Goal: Task Accomplishment & Management: Complete application form

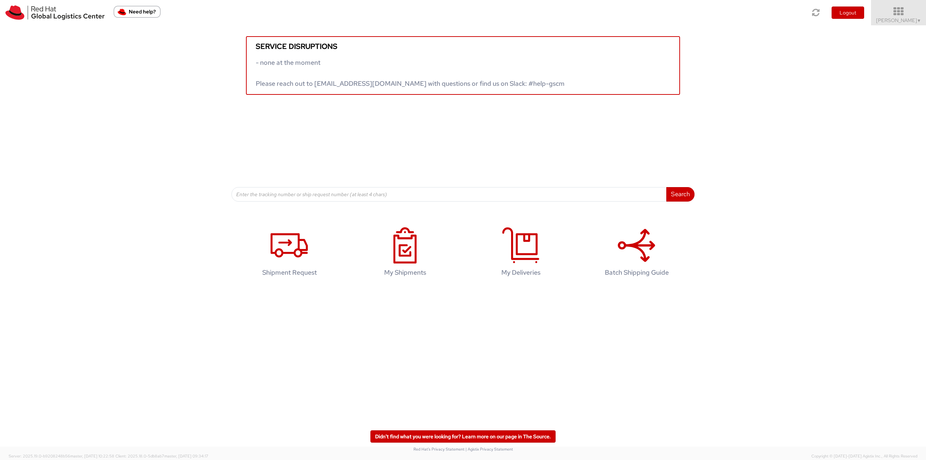
click at [910, 3] on link "Robert Lomax ▼" at bounding box center [898, 12] width 55 height 25
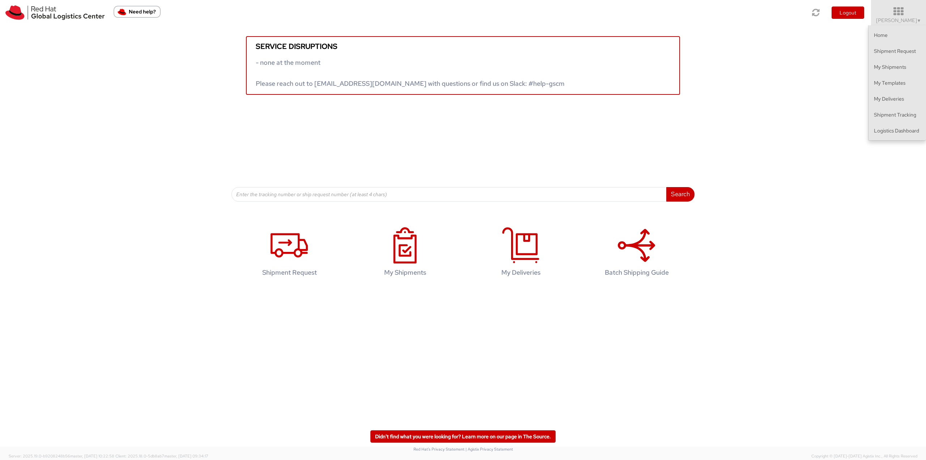
click at [884, 142] on div "Service disruptions - none at the moment Please reach out to globallogistics@re…" at bounding box center [463, 113] width 926 height 176
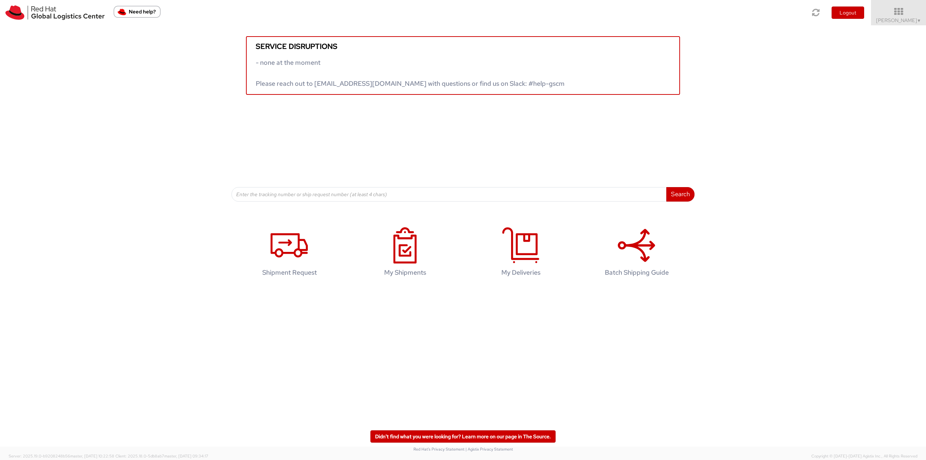
click at [884, 138] on div "Service disruptions - none at the moment Please reach out to globallogistics@re…" at bounding box center [463, 113] width 926 height 176
click at [903, 19] on span "Robert Lomax ▼" at bounding box center [898, 20] width 45 height 7
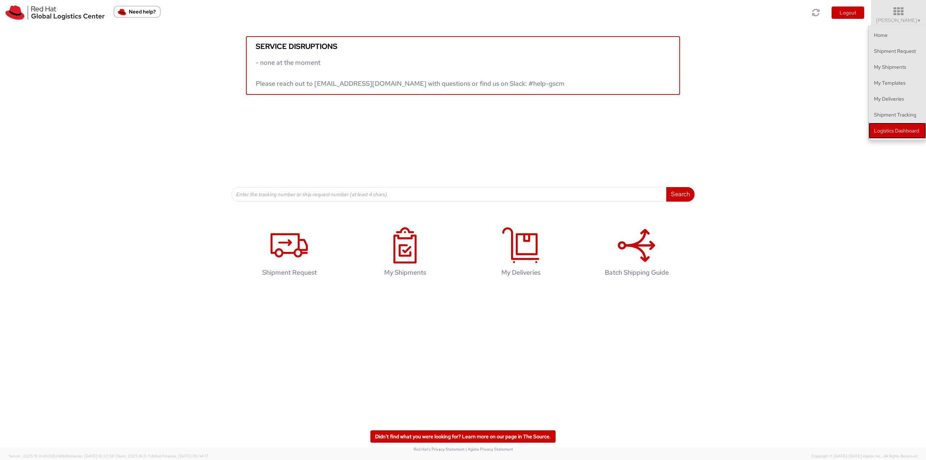
click at [897, 131] on link "Logistics Dashboard" at bounding box center [896, 131] width 57 height 16
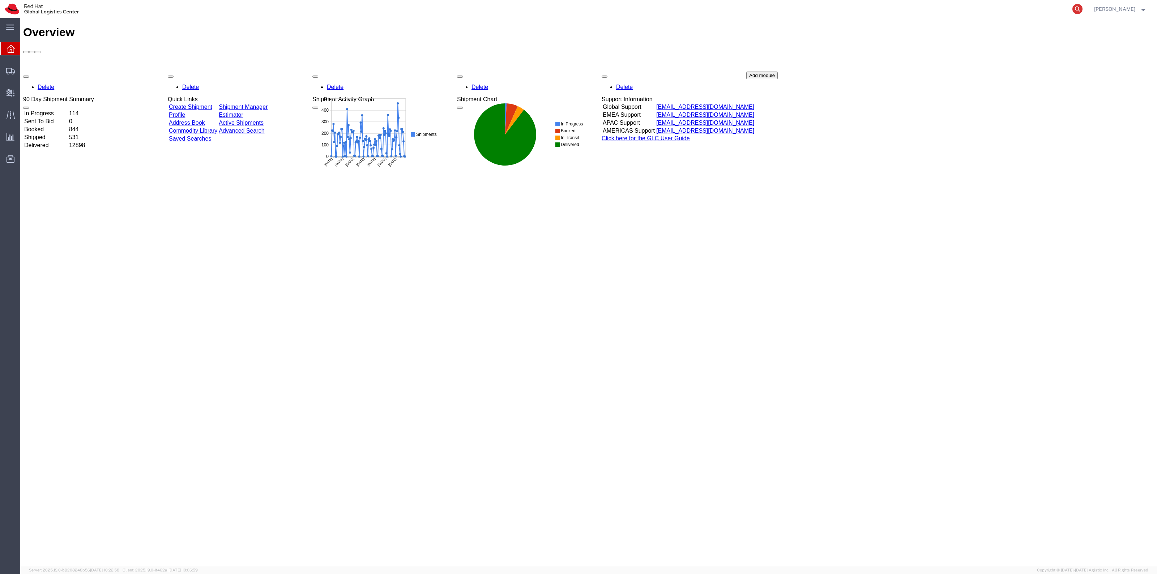
click at [1083, 8] on icon at bounding box center [1077, 9] width 10 height 10
paste input "56825886"
type input "56825886"
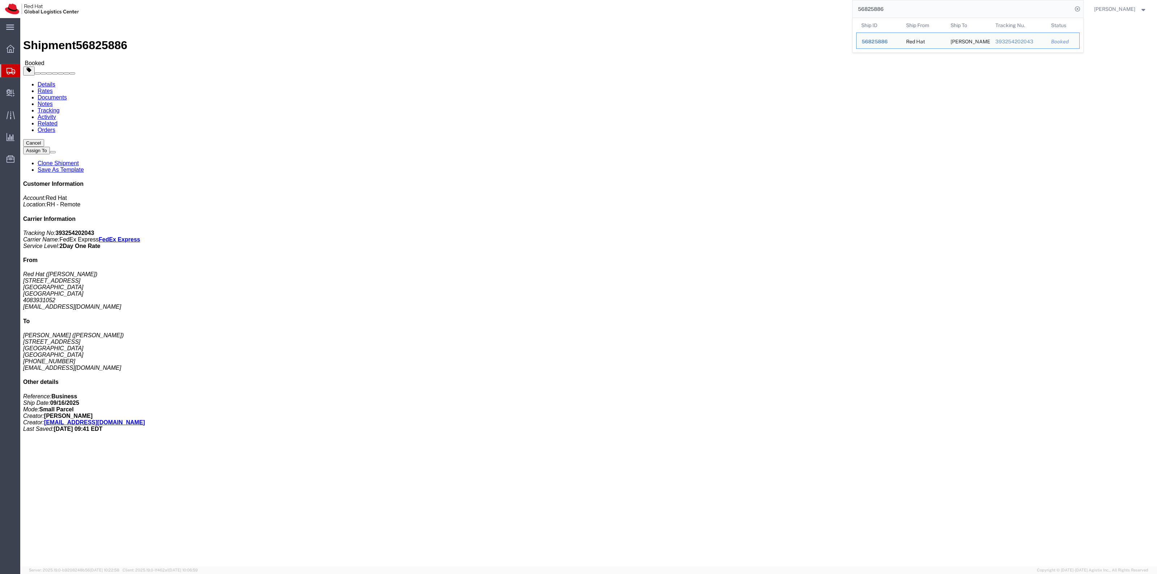
click at [0, 0] on span "Create Shipment" at bounding box center [0, 0] width 0 height 0
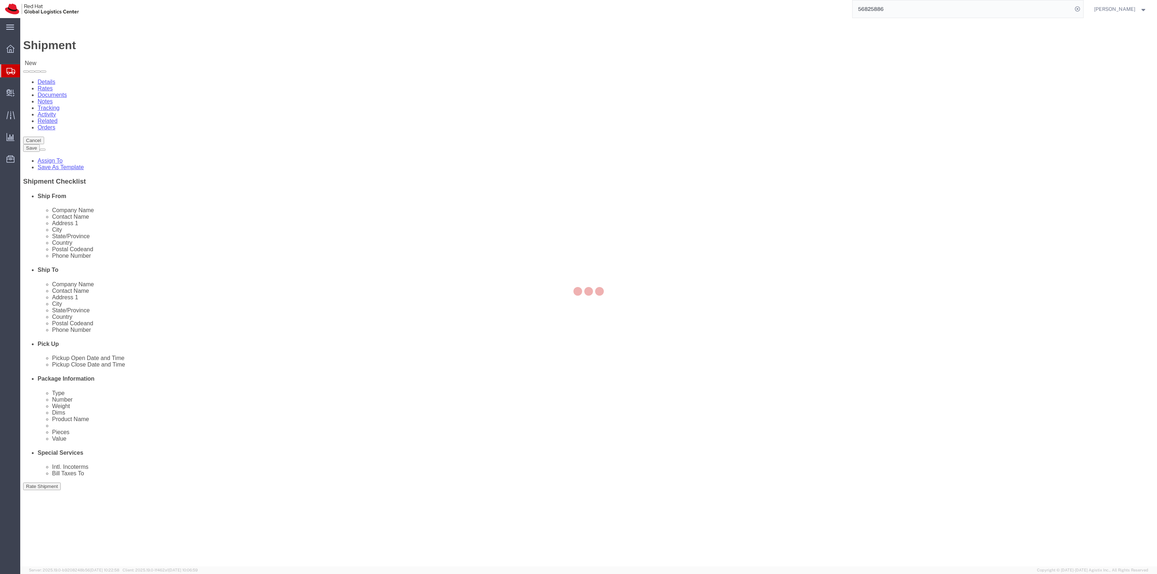
select select
drag, startPoint x: 234, startPoint y: 168, endPoint x: 121, endPoint y: 151, distance: 114.4
click div "Contact Name Robert Lomax"
type input "Lene Jensen"
drag, startPoint x: 925, startPoint y: 9, endPoint x: 806, endPoint y: 8, distance: 118.6
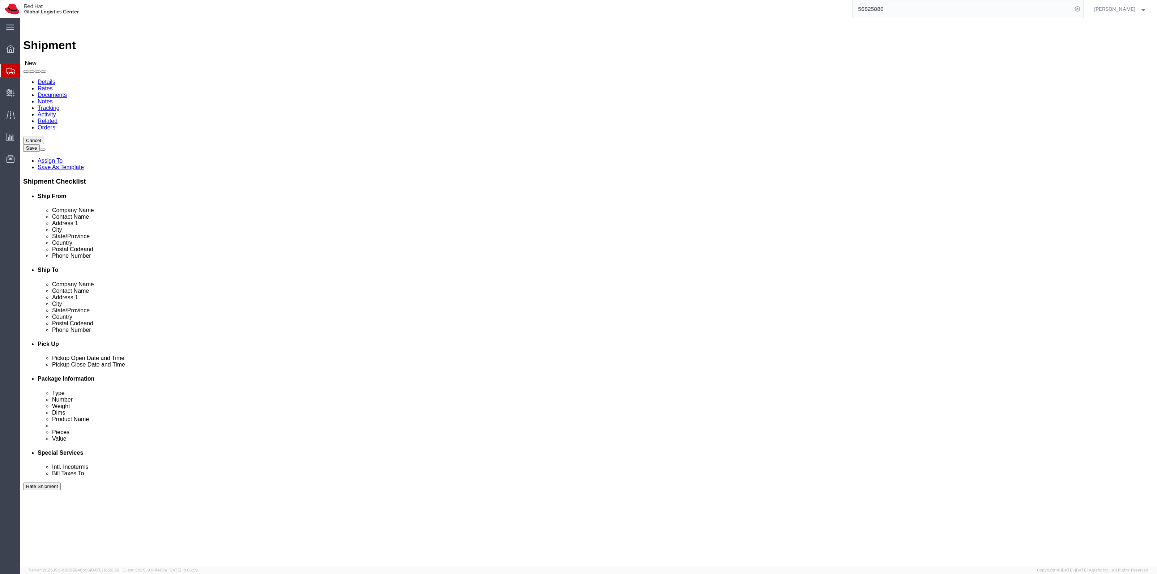
click at [806, 8] on div "56825886" at bounding box center [583, 9] width 999 height 18
paste input "393339523362"
type input "393339523362"
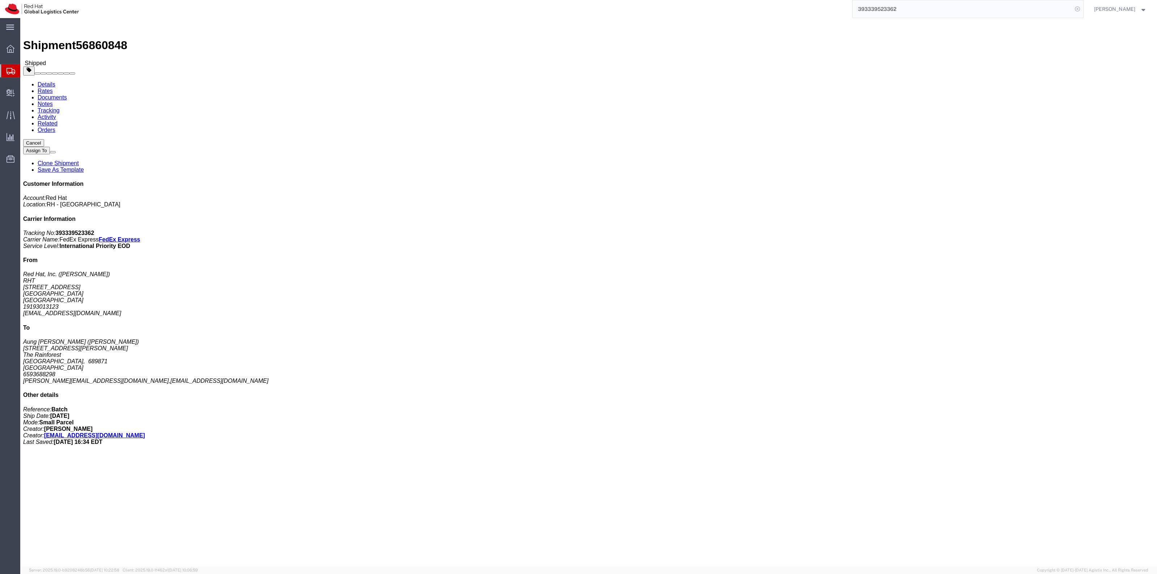
click at [1083, 4] on icon at bounding box center [1077, 9] width 10 height 10
click link "Clone Shipment"
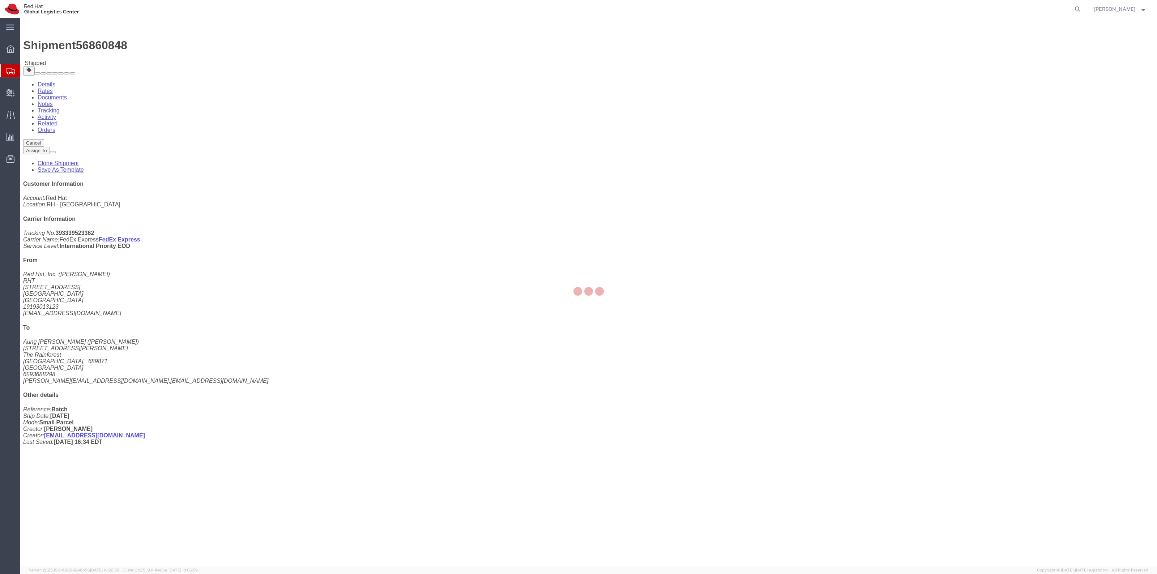
select select "38014"
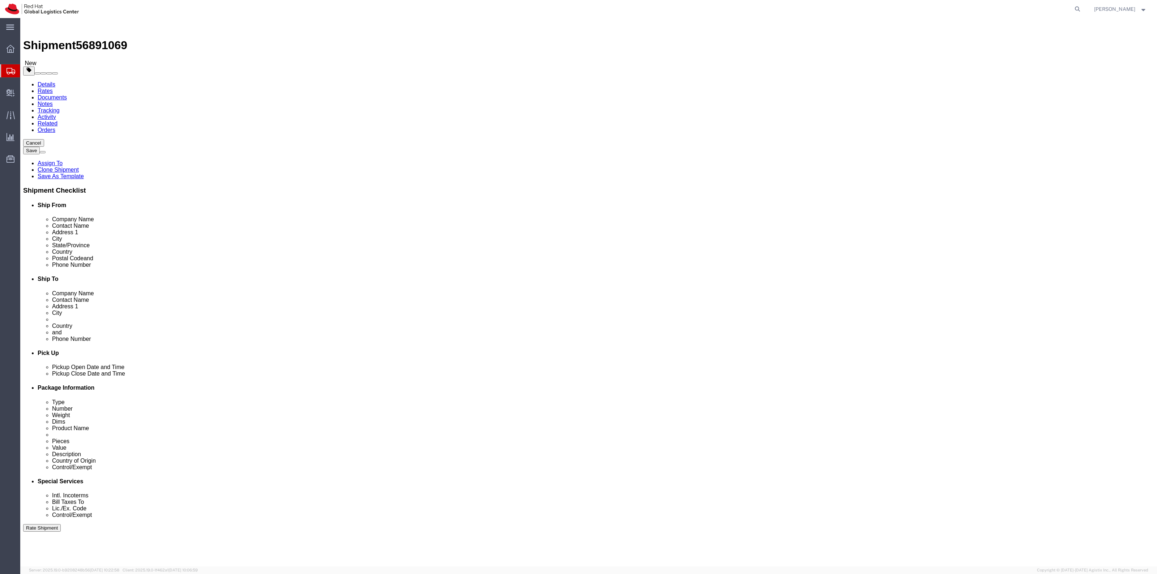
click input "Aung Kyaw Hein"
type input "A"
paste input "Ever Dino Gutierrez Mamani"
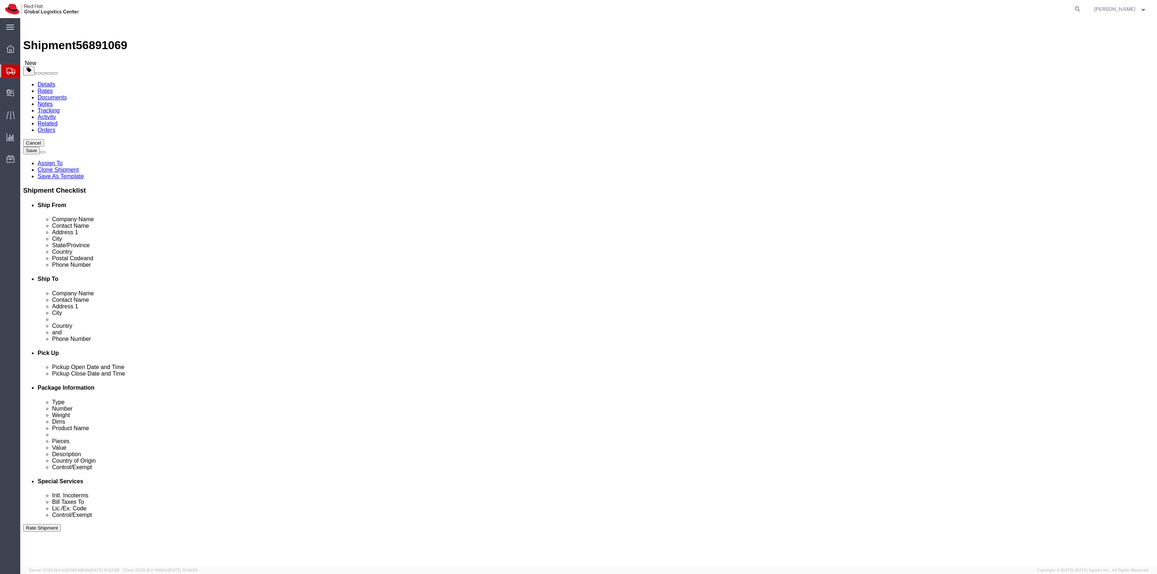
drag, startPoint x: 744, startPoint y: 132, endPoint x: 611, endPoint y: 128, distance: 132.8
click div "Company Name Ever Dino Gutierrez Mamani"
type input "Ever Dino Gutierrez Mamani"
drag, startPoint x: 714, startPoint y: 151, endPoint x: 530, endPoint y: 145, distance: 184.1
click div "Contact Name Aung Kyaw Hein"
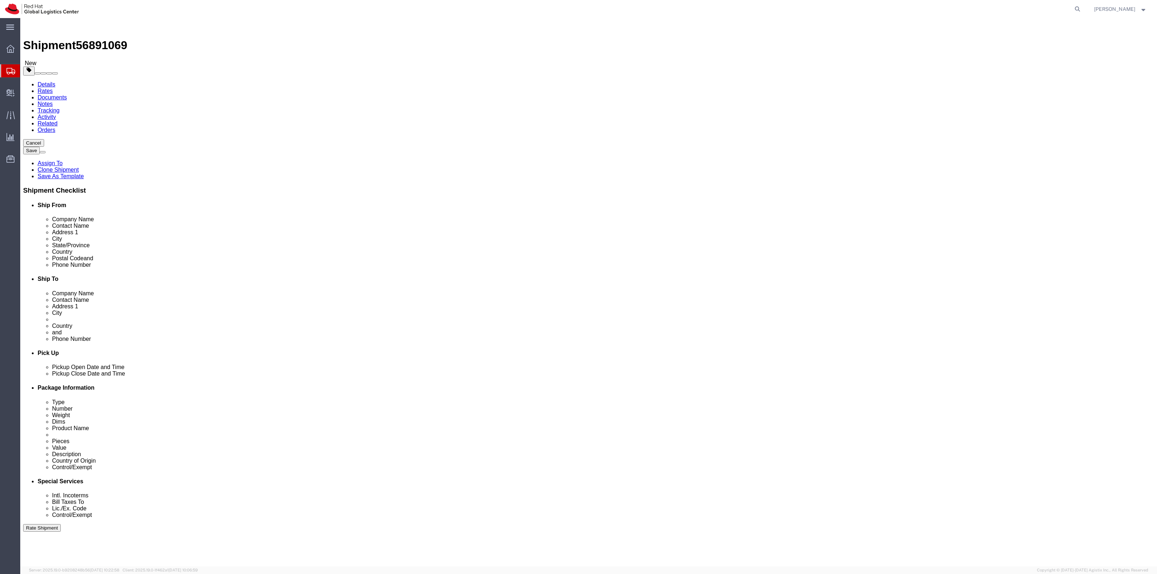
paste input "Ever Dino Gutierrez Mamani"
type input "Ever Dino Gutierrez Mamani"
drag, startPoint x: 826, startPoint y: 261, endPoint x: 543, endPoint y: 264, distance: 283.1
click div "Location Select Select My Profile Location RH - Amsterdam - MSO RH - Amsterdam …"
paste input "amatus.gutierrez777@gmail"
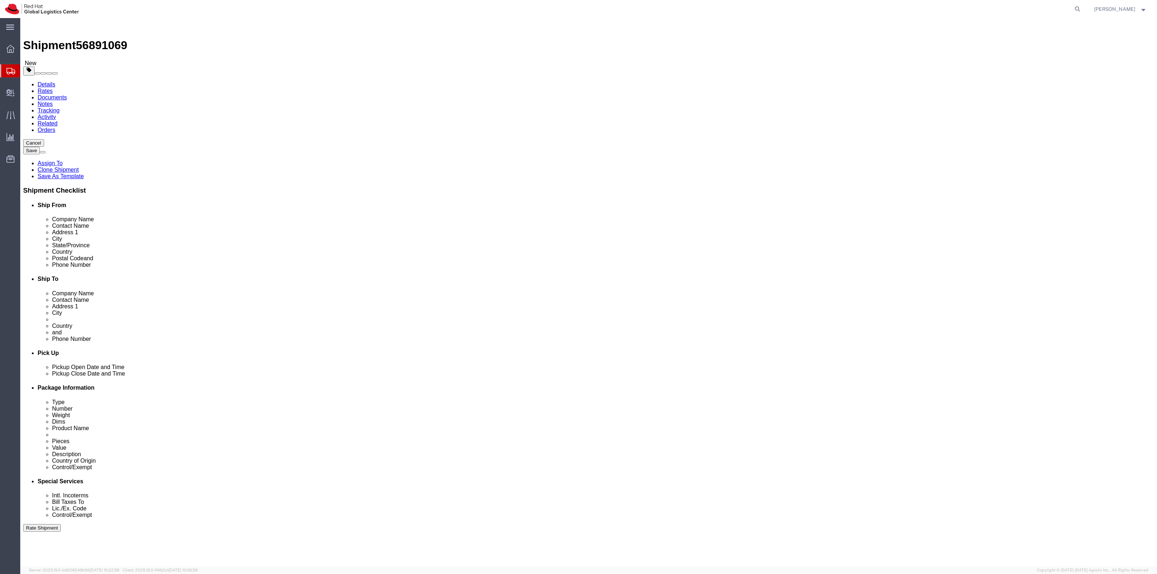
type input "amatus.gutierrez777@gmail.com"
drag, startPoint x: 770, startPoint y: 166, endPoint x: 657, endPoint y: 161, distance: 113.3
click div "Address 1 335, Choa Chu Kang Ave 3, #08-11"
paste input "2626 Sanchez Lima Avenue"
type input "2626 Sanchez Lima Avenue"
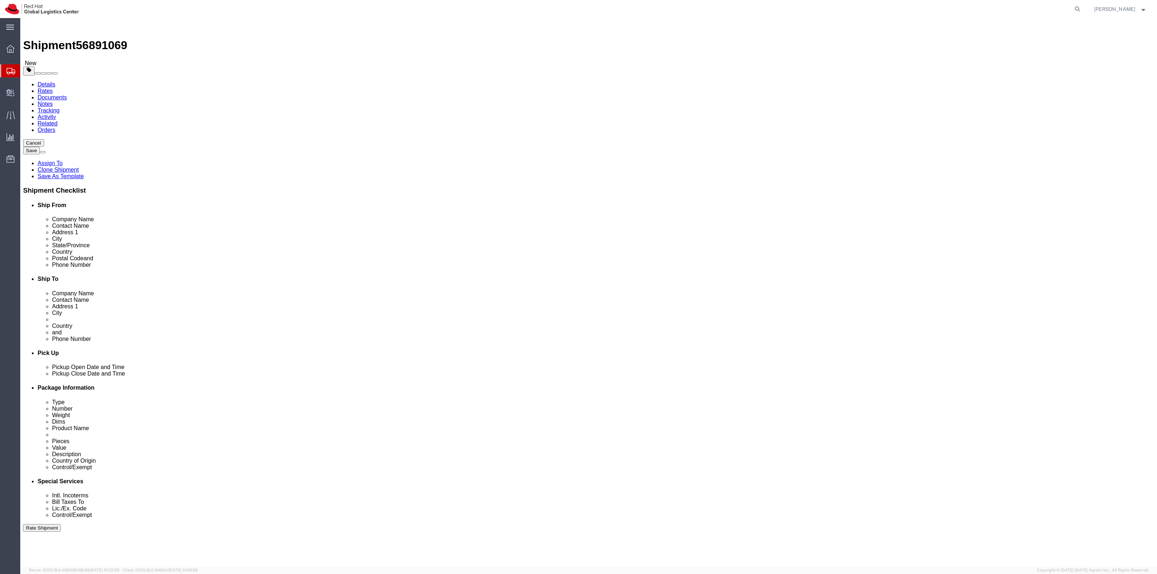
drag, startPoint x: 723, startPoint y: 179, endPoint x: 660, endPoint y: 179, distance: 63.3
click div "Address 2 The Rainforest"
drag, startPoint x: 721, startPoint y: 192, endPoint x: 595, endPoint y: 192, distance: 126.2
click div "City Singapore"
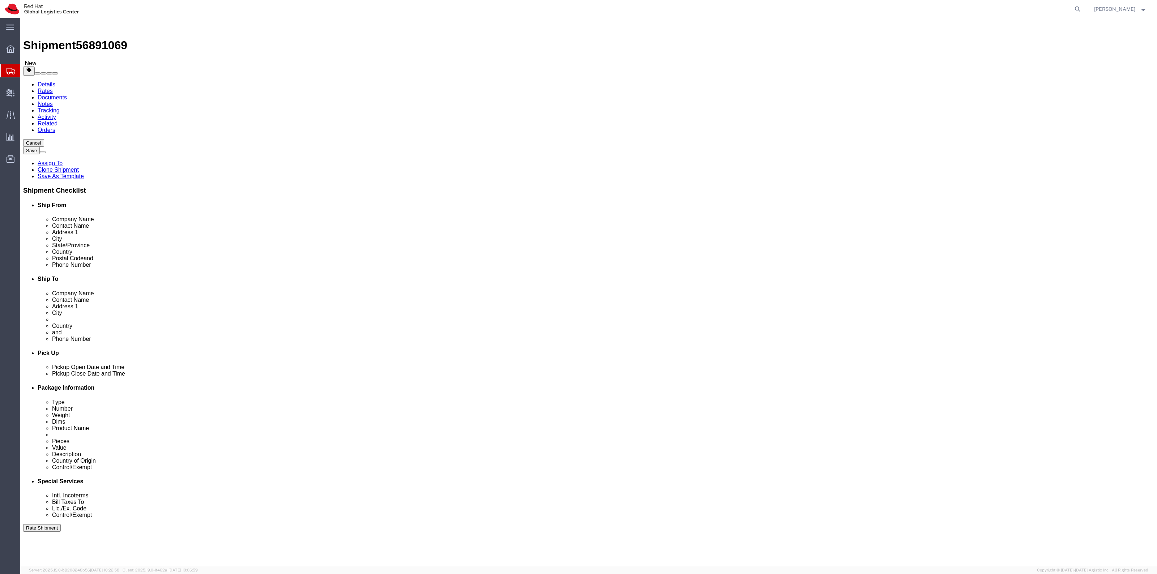
click input "text"
type input "boli"
select select "BO"
drag, startPoint x: 713, startPoint y: 187, endPoint x: 708, endPoint y: 185, distance: 5.4
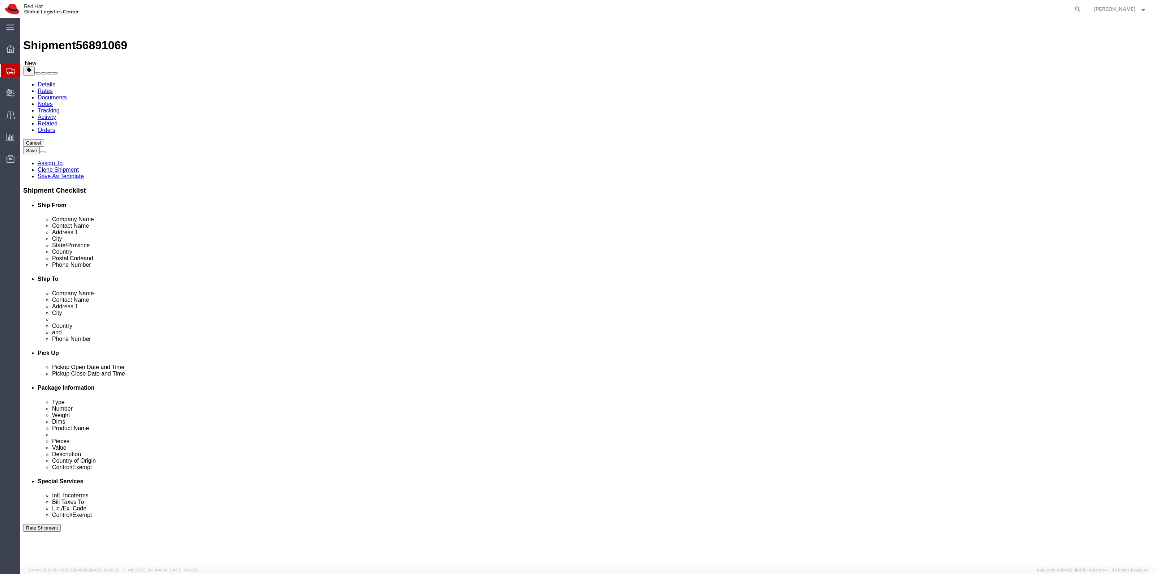
click input "text"
type input "La Paz"
drag, startPoint x: 678, startPoint y: 235, endPoint x: 601, endPoint y: 228, distance: 77.7
click div "Postal Code 689871"
type input "0"
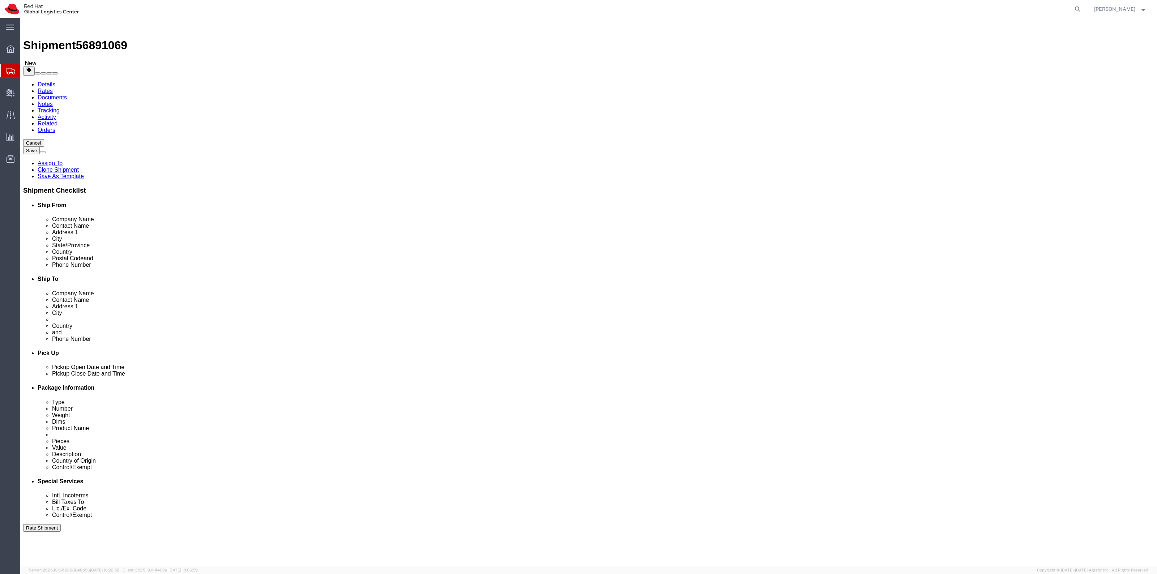
click label "Postal Code"
click input "0"
drag, startPoint x: 714, startPoint y: 243, endPoint x: 647, endPoint y: 244, distance: 66.6
click div "Phone Number 6593688298"
paste input "76710016"
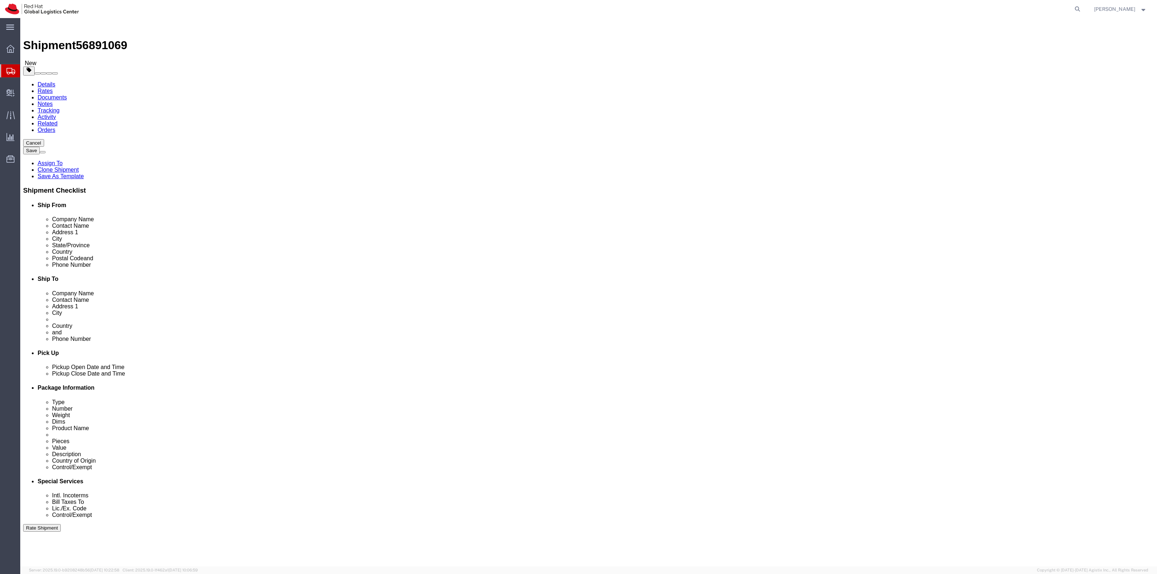
type input "76710016"
click icon
click li "Special Services"
click link "Special Services"
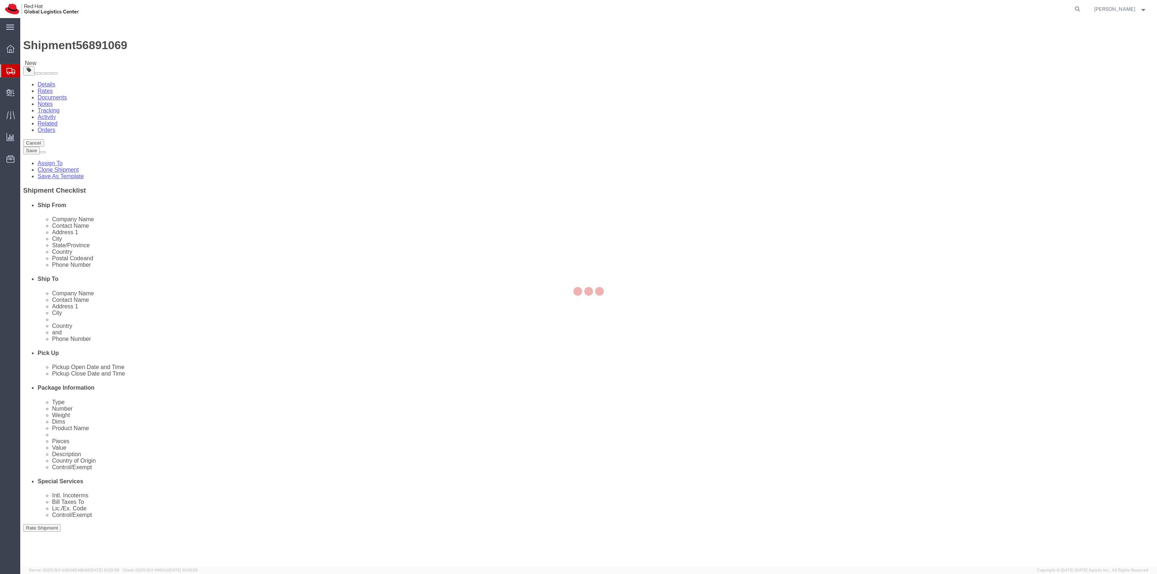
select select
select select "COSTCENTER"
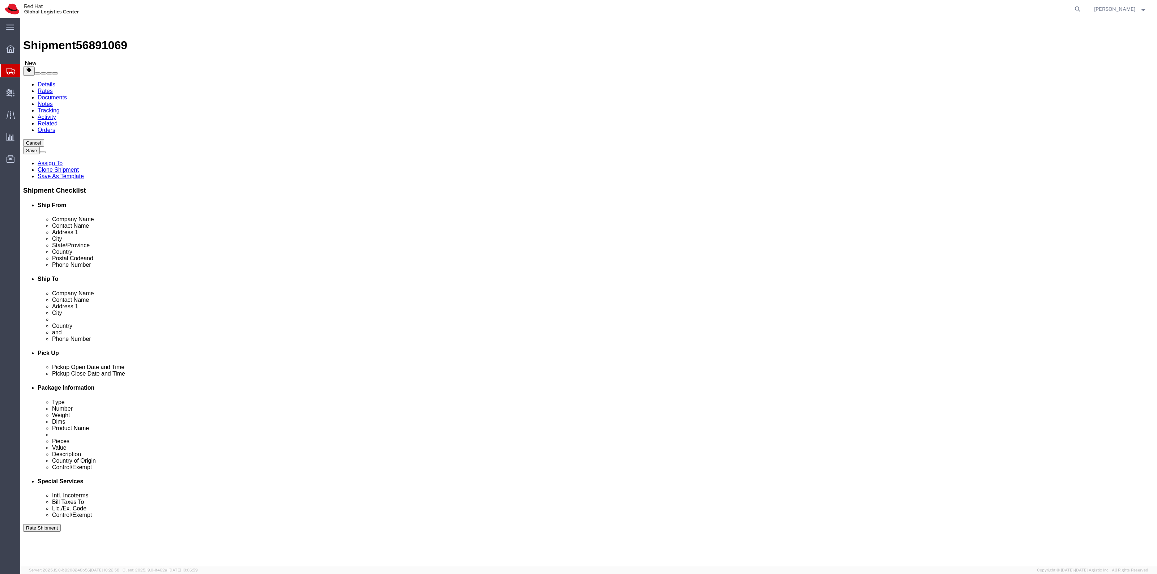
click button "Rate Shipment"
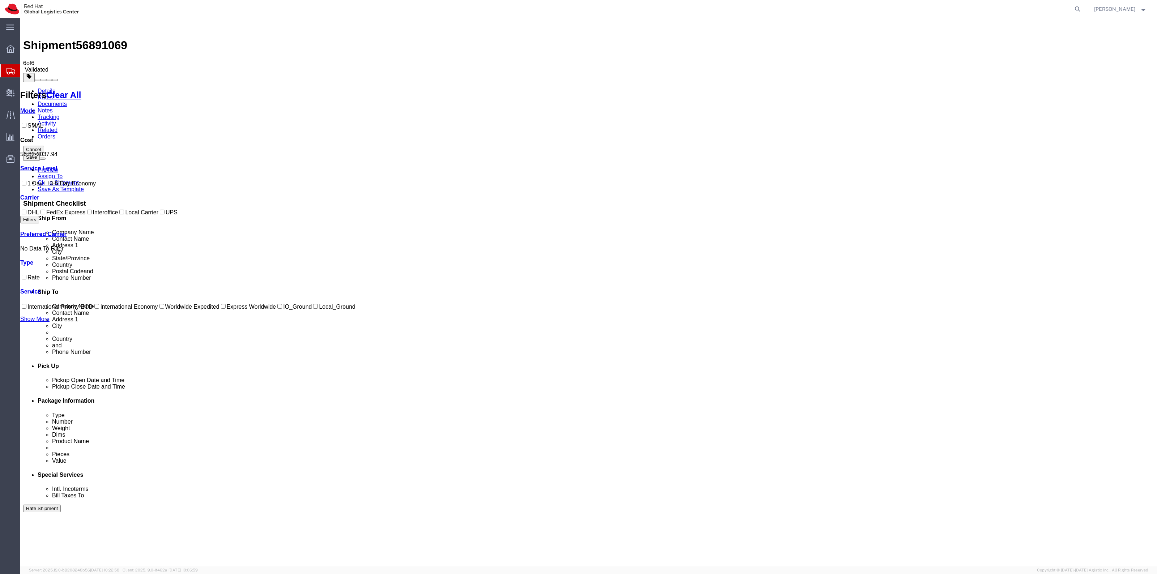
click at [46, 88] on link "Details" at bounding box center [47, 91] width 18 height 6
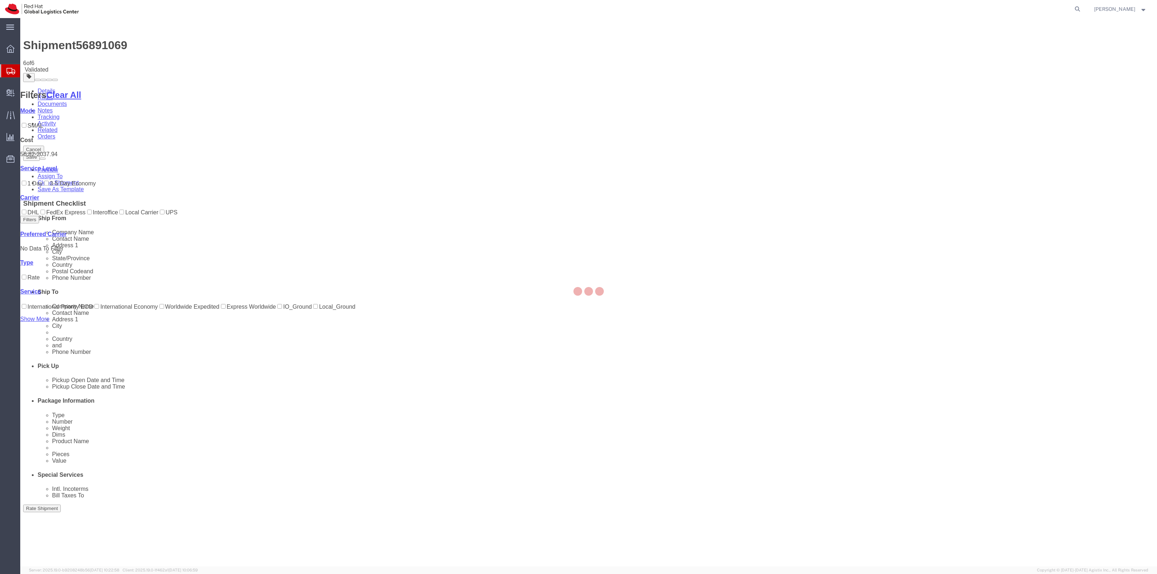
select select "38014"
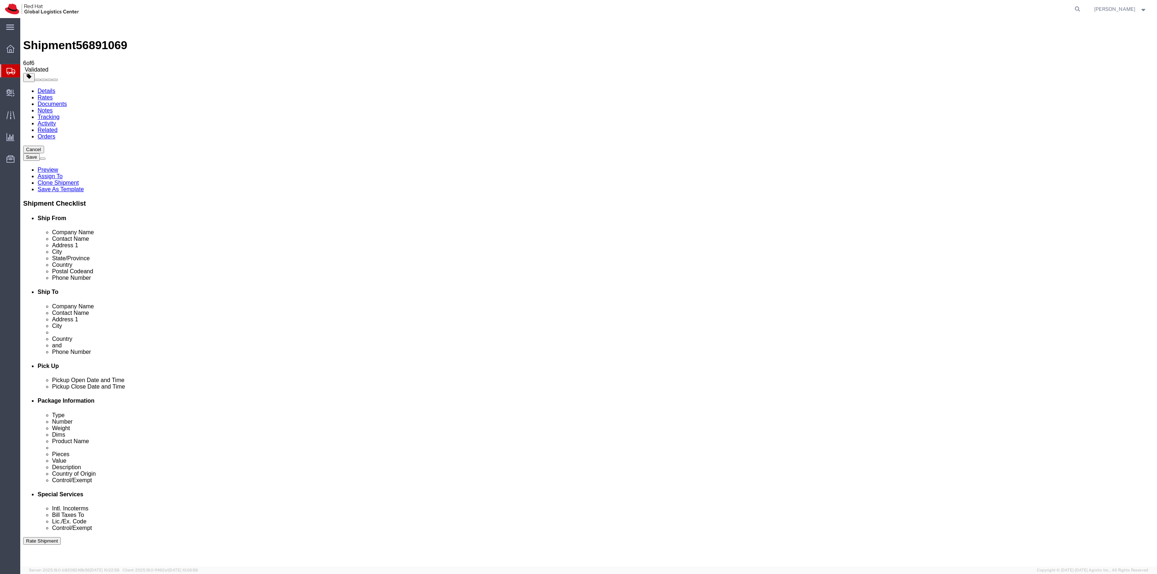
click button "Save"
click div
click link "Assign To"
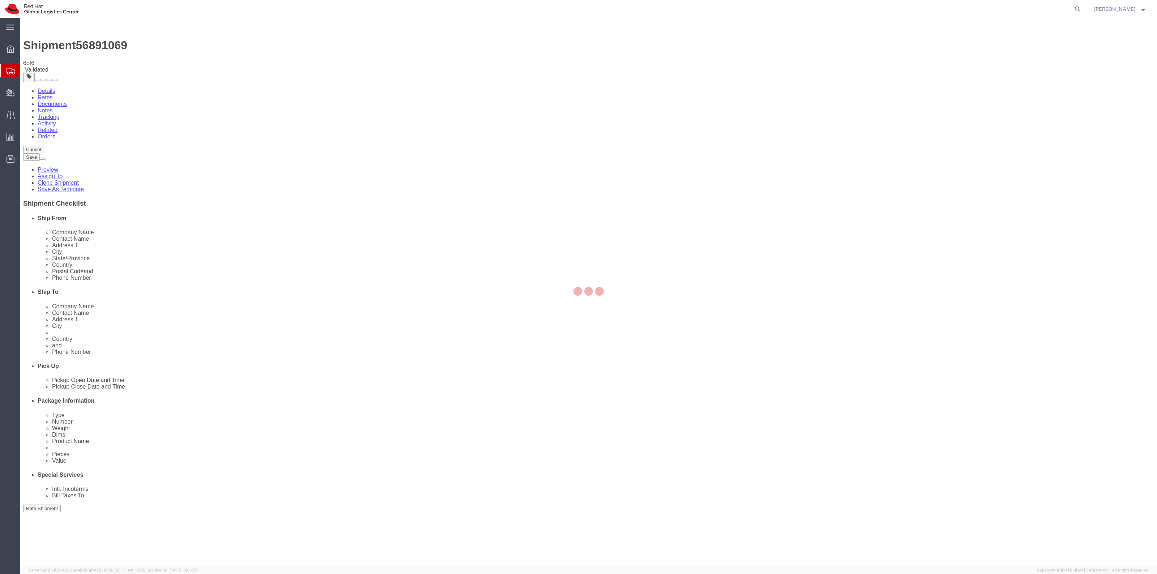
select select
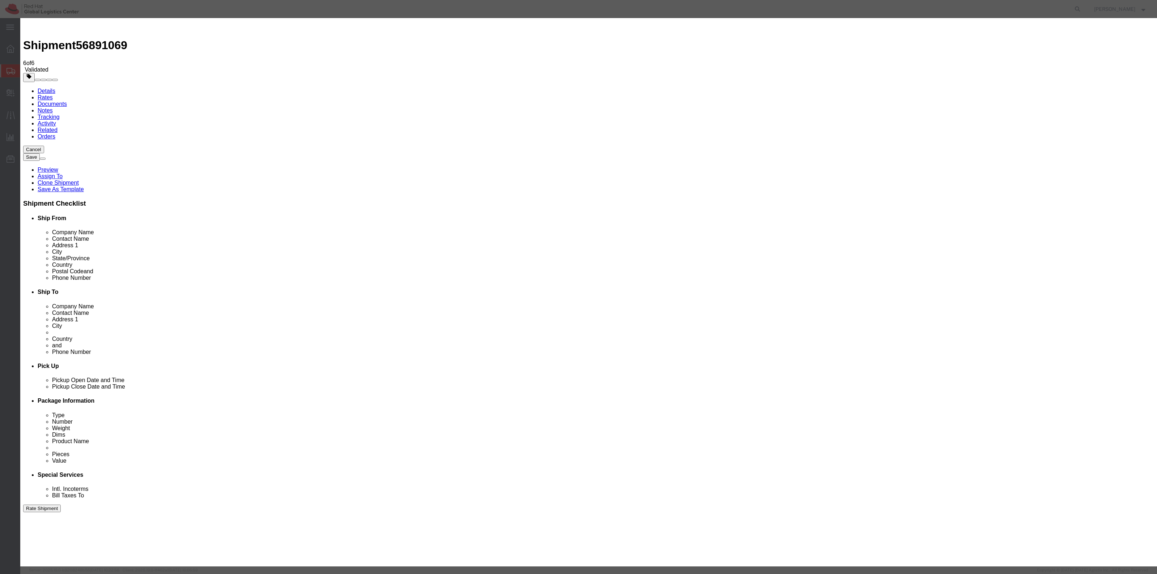
type input "red"
select select "104821"
click at [605, 76] on div at bounding box center [588, 292] width 1137 height 548
select select
type input "sona"
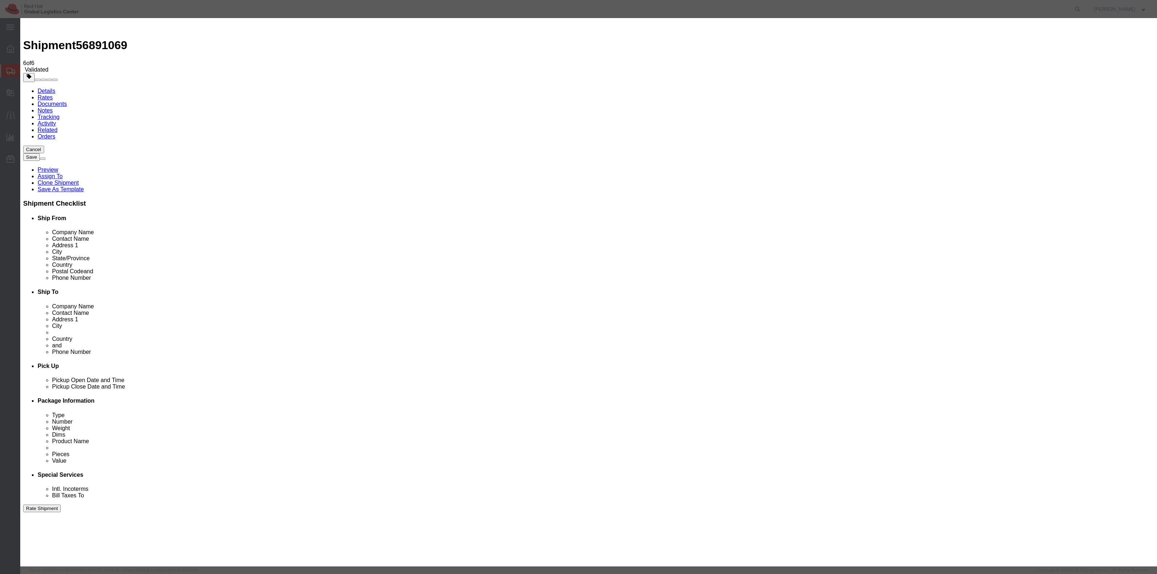
select select "17159"
click textarea "Message"
click button "Assign"
click textarea "This field is required."
type textarea "Ship Request"
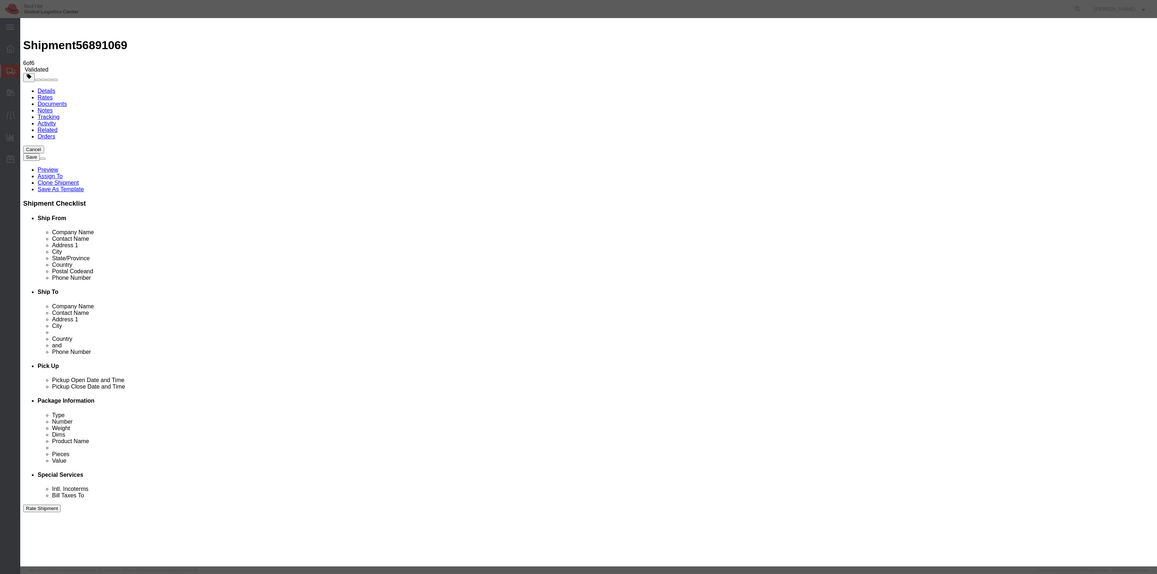
click button "Assign"
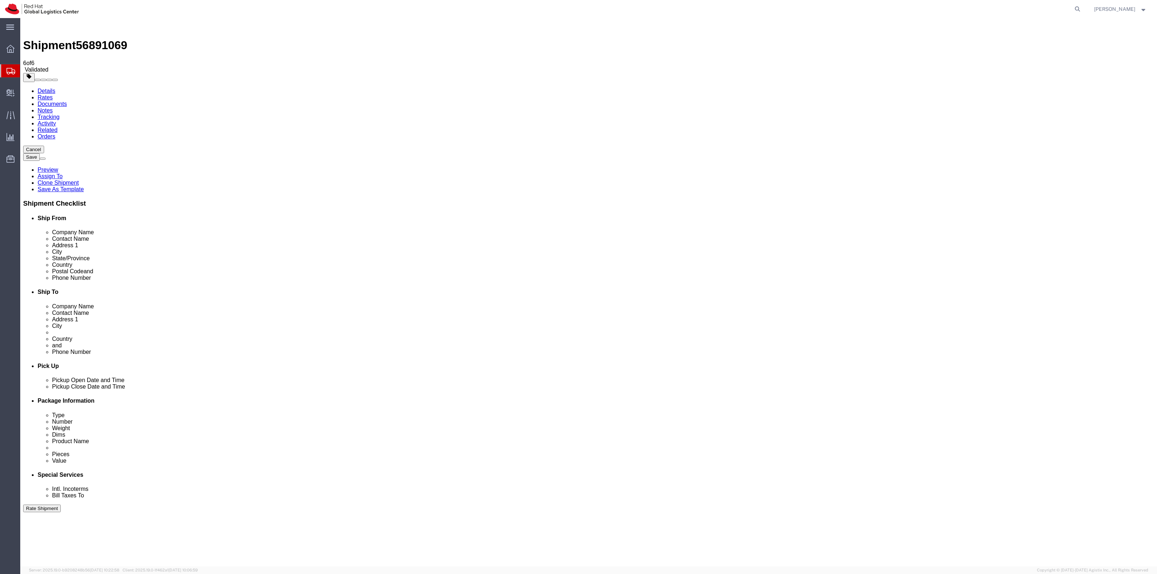
click at [0, 0] on span "Shipment Manager" at bounding box center [0, 0] width 0 height 0
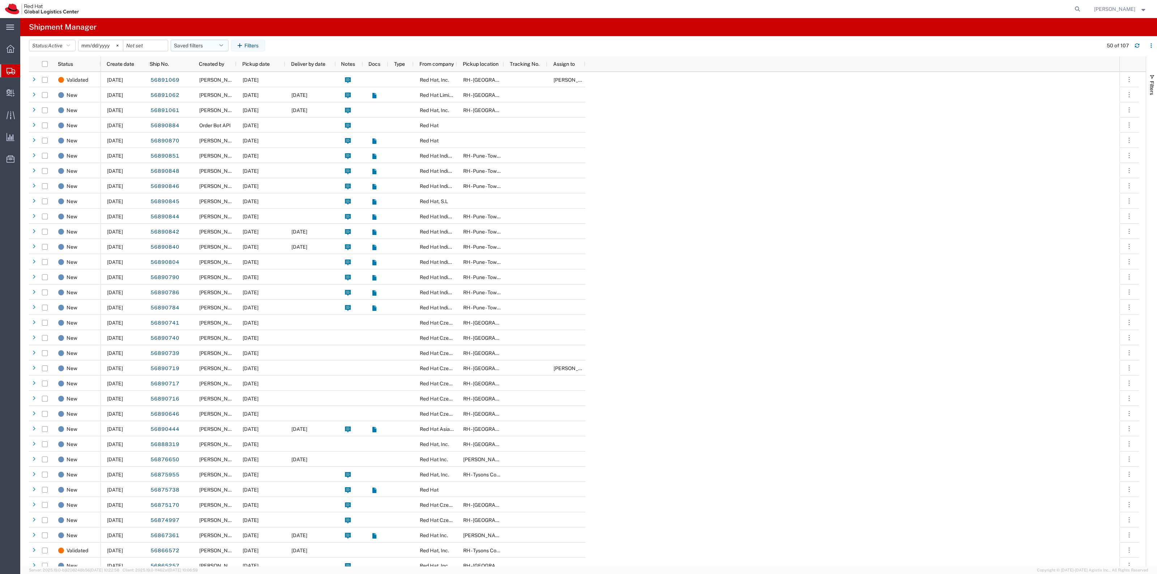
click at [210, 43] on button "Saved filters" at bounding box center [200, 46] width 58 height 12
click at [207, 81] on span "New filter save" at bounding box center [219, 77] width 95 height 13
type input "2022-06-27"
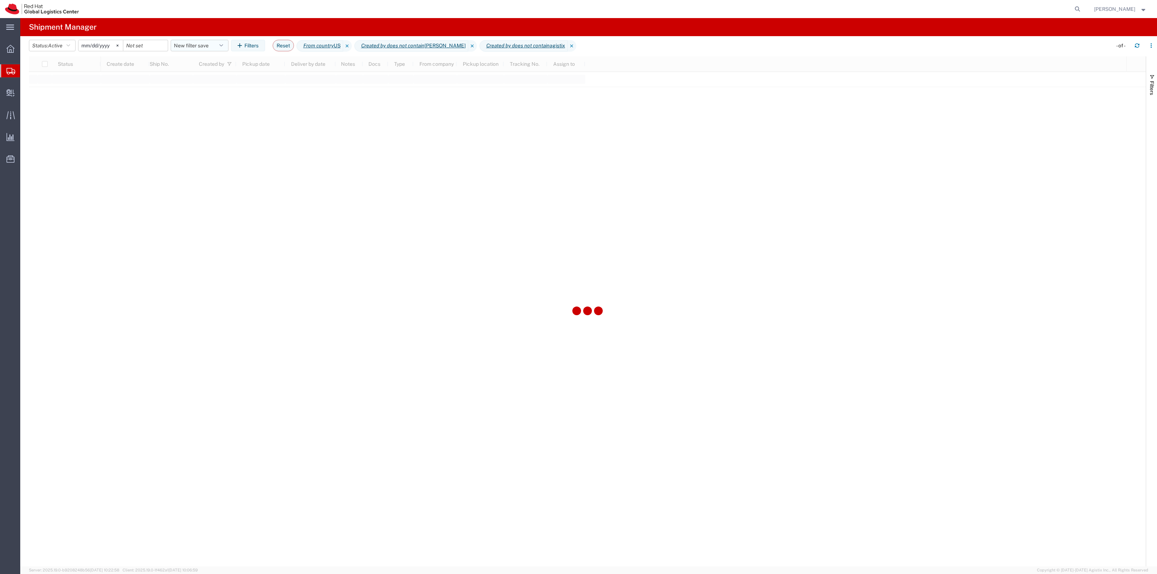
click at [194, 42] on button "New filter save" at bounding box center [200, 46] width 58 height 12
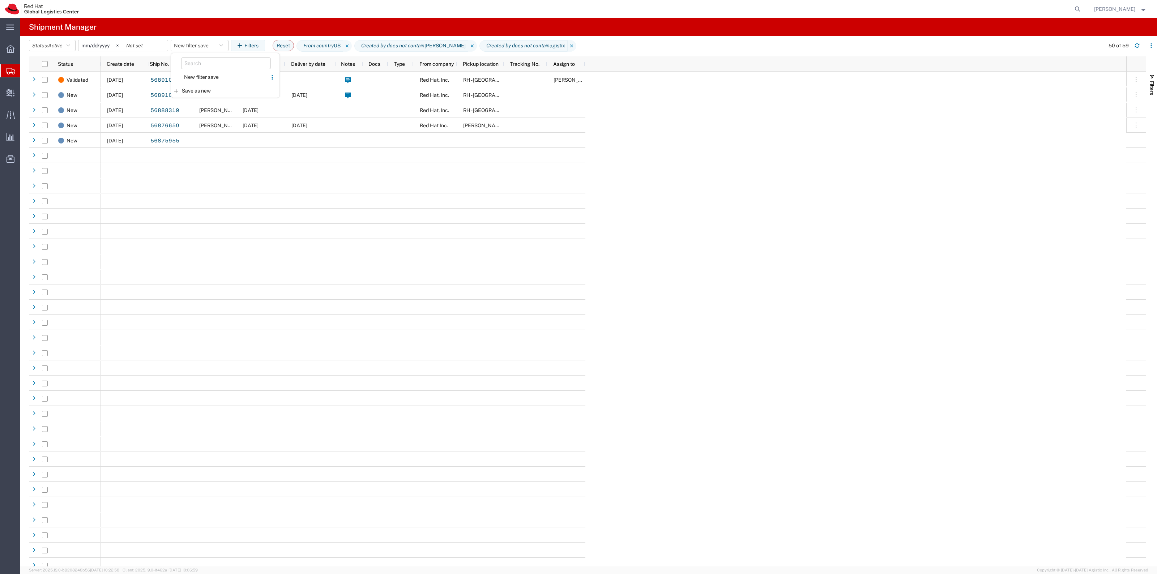
click at [212, 71] on span "New filter save" at bounding box center [219, 77] width 95 height 13
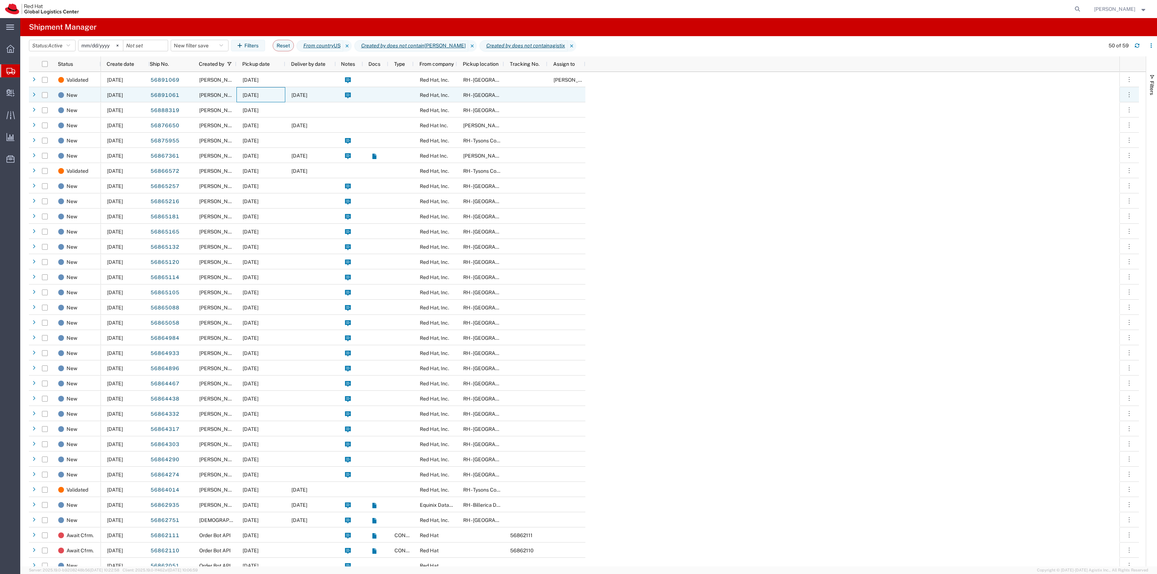
click at [259, 93] on span "09/22/2025" at bounding box center [251, 95] width 16 height 6
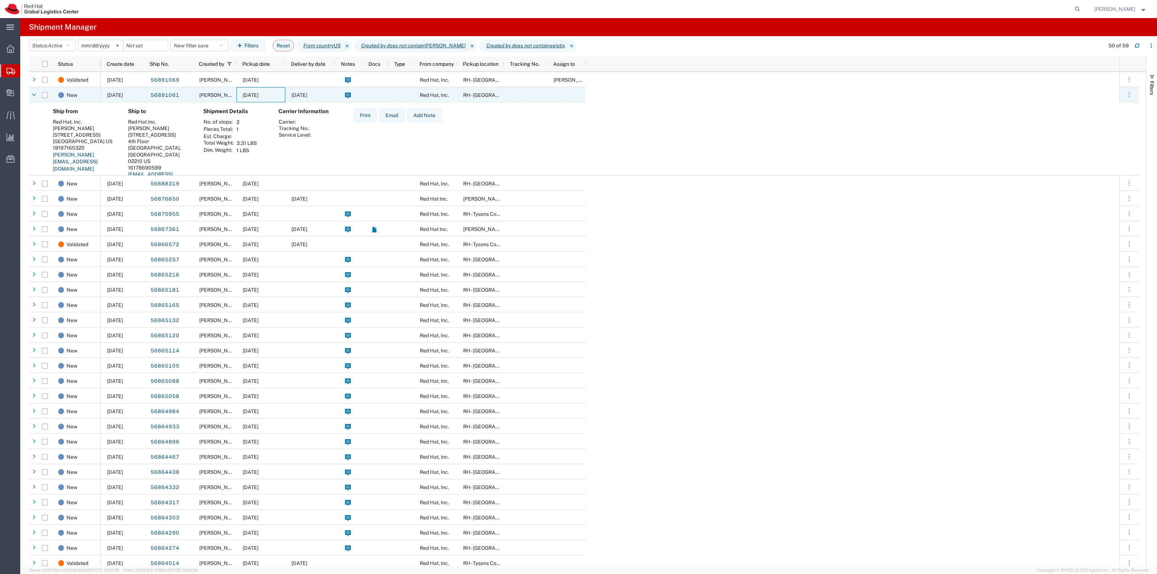
click at [259, 93] on span "09/22/2025" at bounding box center [251, 95] width 16 height 6
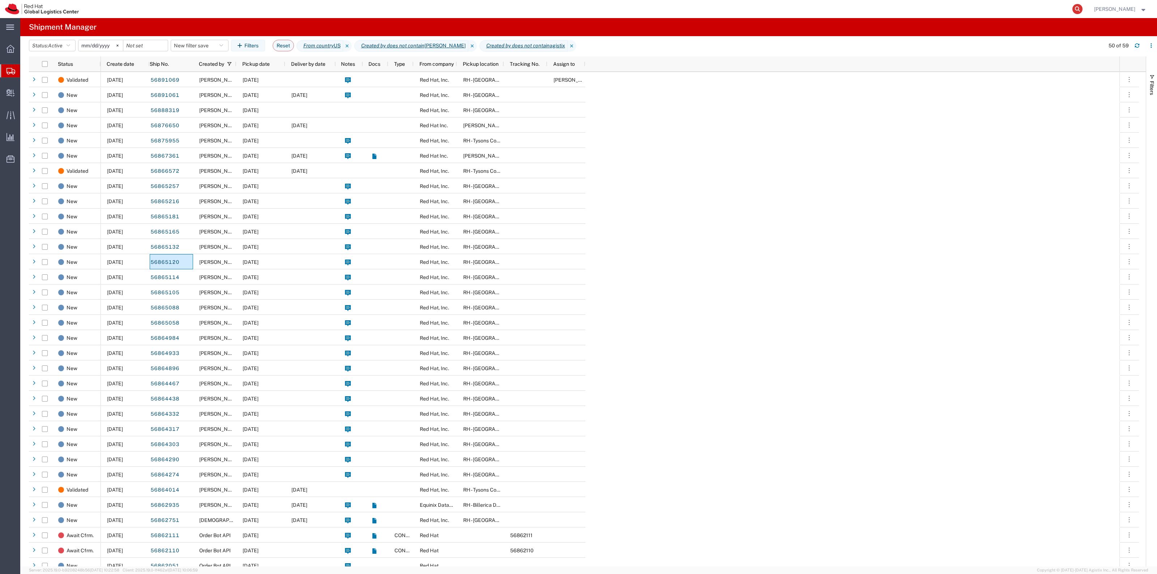
click at [1083, 11] on icon at bounding box center [1077, 9] width 10 height 10
paste input "56891069"
type input "56891069"
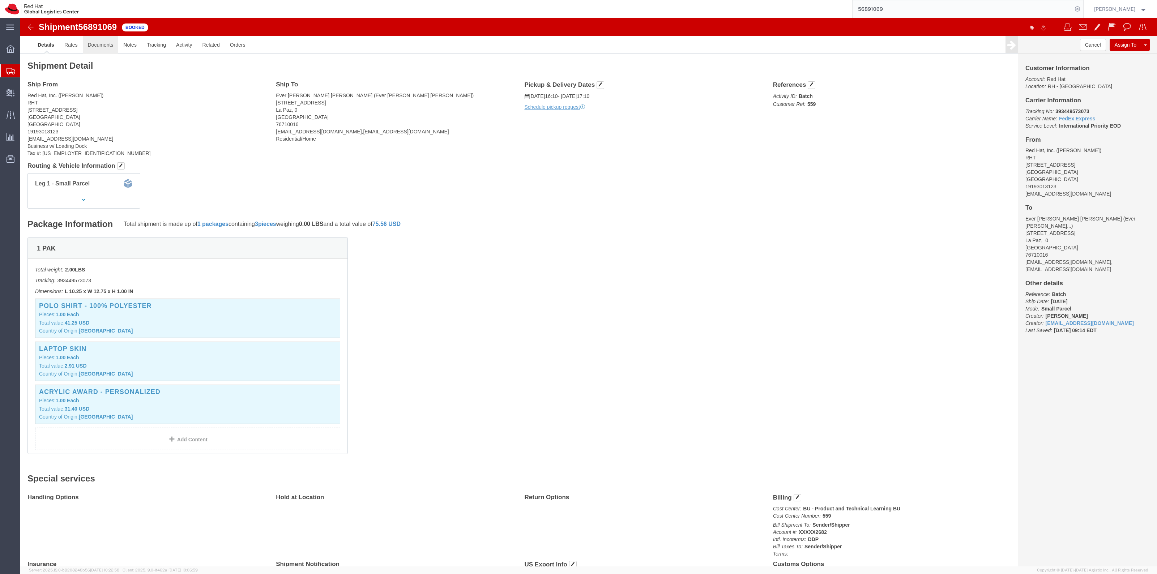
drag, startPoint x: 102, startPoint y: 49, endPoint x: 82, endPoint y: 31, distance: 27.1
click link "Documents"
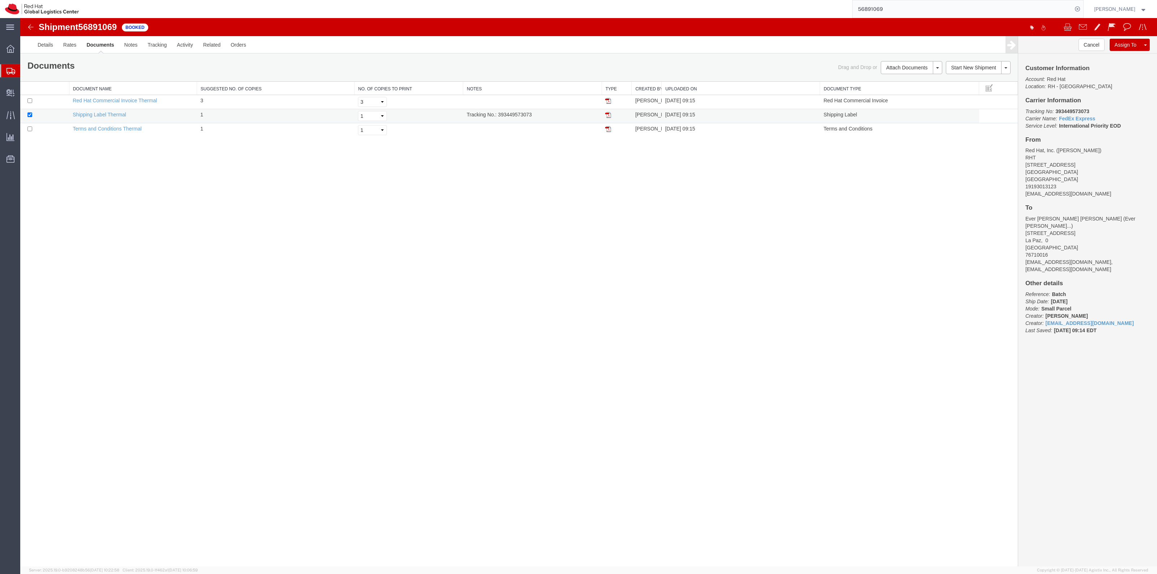
click at [610, 112] on td at bounding box center [617, 116] width 30 height 14
click at [607, 114] on img at bounding box center [608, 115] width 6 height 6
click at [0, 0] on span "Shipment Manager" at bounding box center [0, 0] width 0 height 0
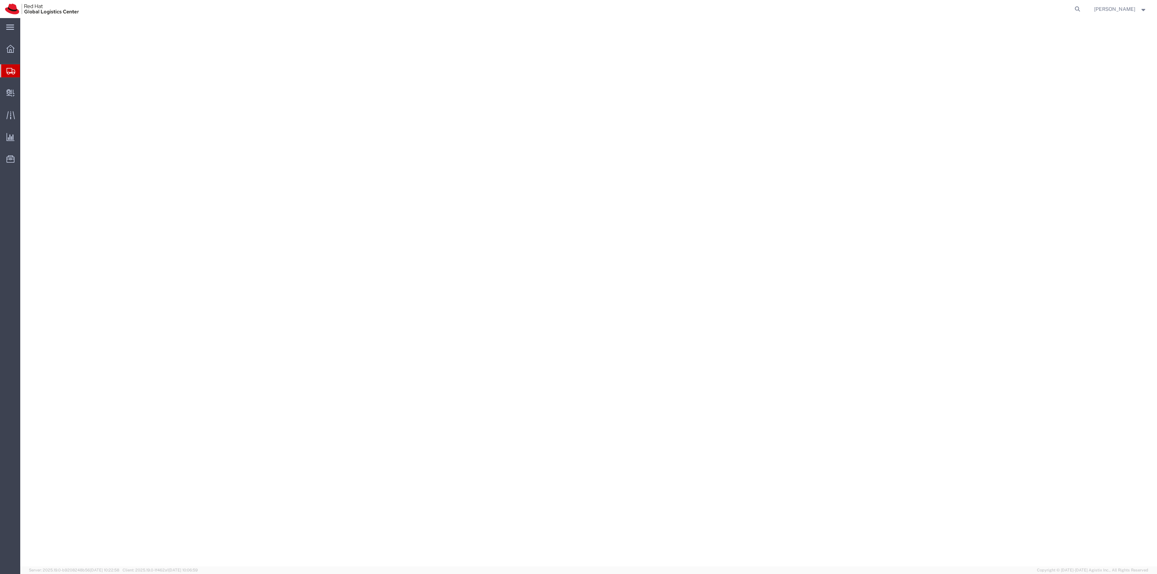
select select "38014"
select select
select select "38014"
select select
select select "38014"
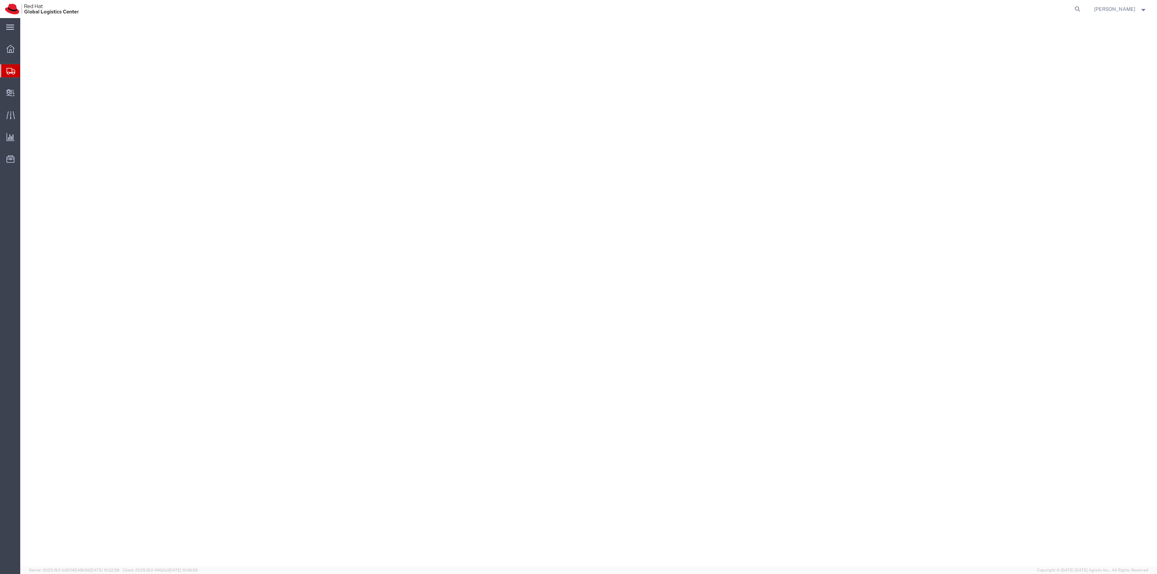
select select "38014"
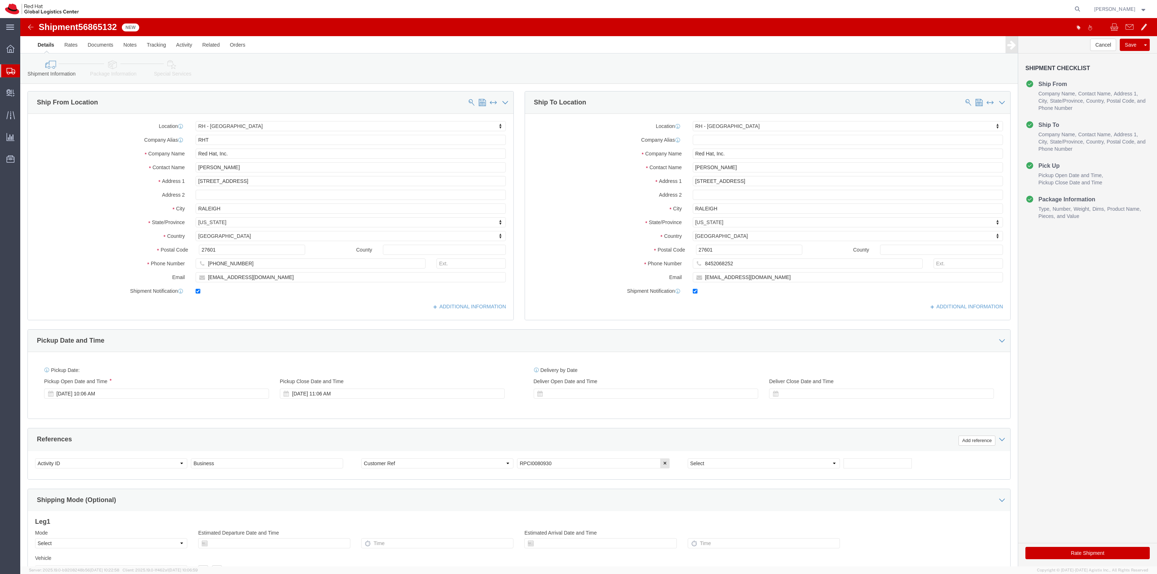
click button "Rate Shipment"
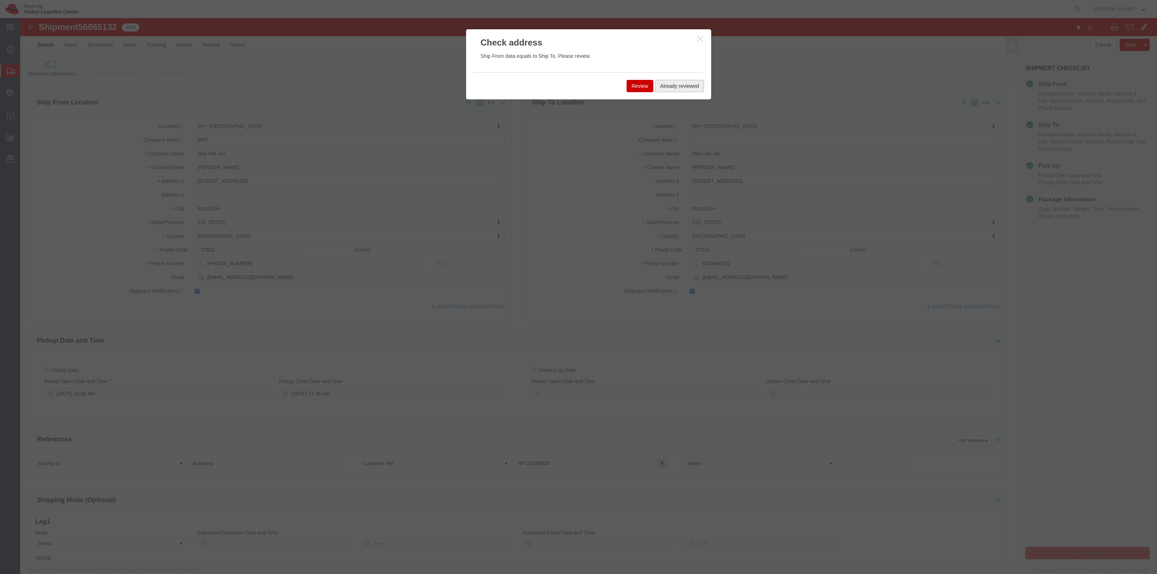
click button "Already reviewed"
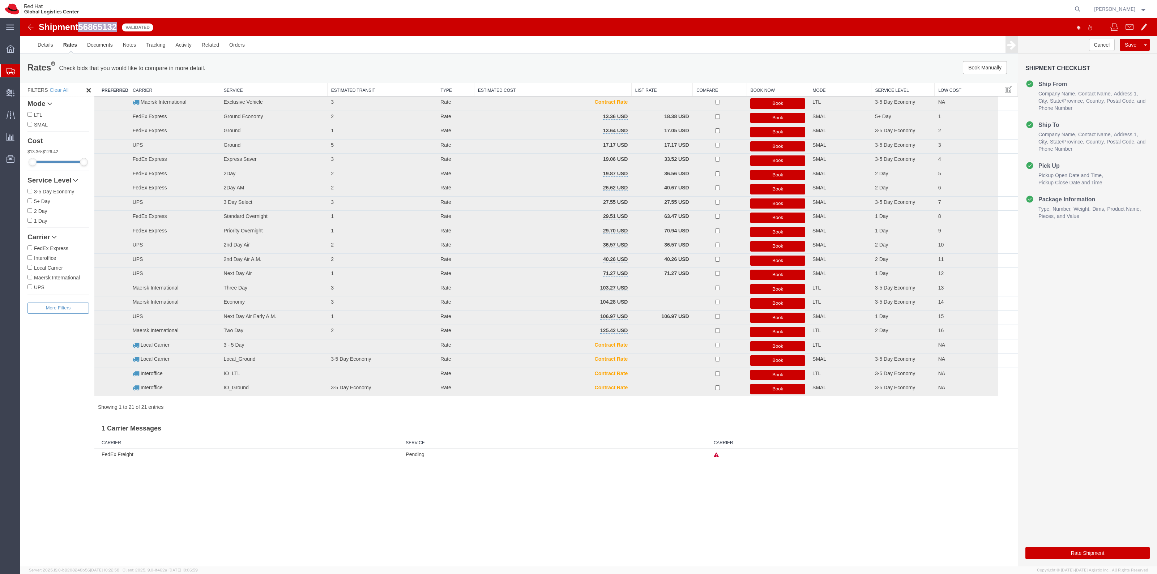
drag, startPoint x: 118, startPoint y: 27, endPoint x: 81, endPoint y: 26, distance: 36.2
click at [81, 26] on span "56865132" at bounding box center [97, 27] width 39 height 10
copy span "56865132"
click at [983, 61] on button "Book Manually" at bounding box center [985, 67] width 44 height 13
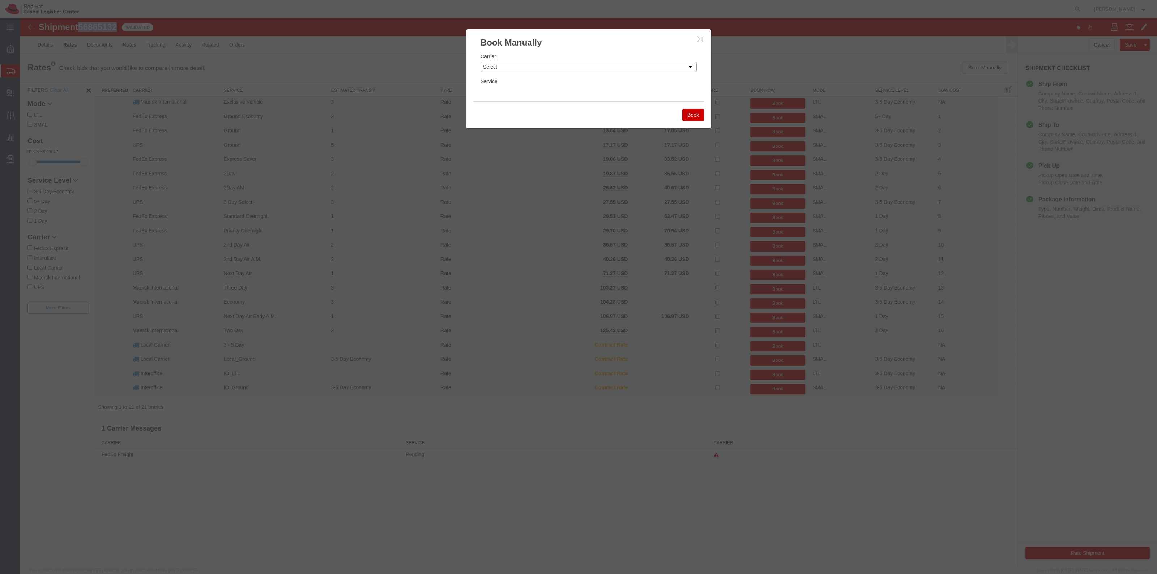
click at [558, 71] on select "Select Add New Carrier (and default service) Amazon Logistics DHL FedEx Express…" at bounding box center [589, 67] width 216 height 10
select select "7920"
click at [481, 62] on select "Select Add New Carrier (and default service) Amazon Logistics DHL FedEx Express…" at bounding box center [589, 67] width 216 height 10
click at [519, 82] on div "Service Select IO_Ground IO_LTL" at bounding box center [589, 87] width 216 height 20
click at [516, 93] on select "Select IO_Ground IO_LTL" at bounding box center [589, 92] width 216 height 10
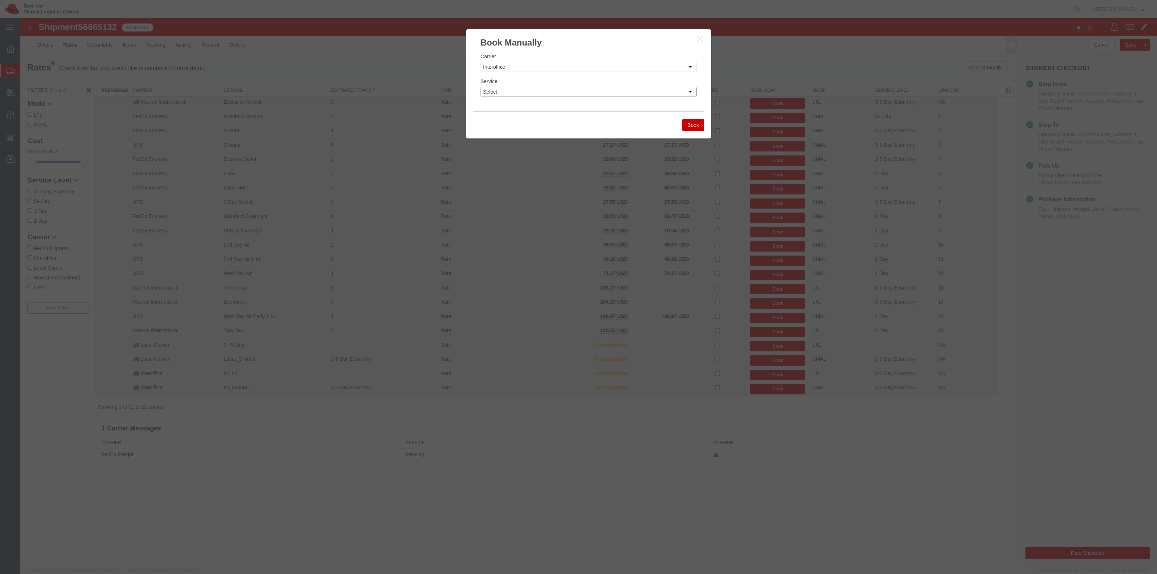
select select "17810"
click at [481, 87] on select "Select IO_Ground IO_LTL" at bounding box center [589, 92] width 216 height 10
click at [515, 105] on div "Carrier Select Add New Carrier (and default service) Amazon Logistics DHL FedEx…" at bounding box center [588, 80] width 245 height 63
click at [693, 122] on button "Book" at bounding box center [693, 125] width 22 height 12
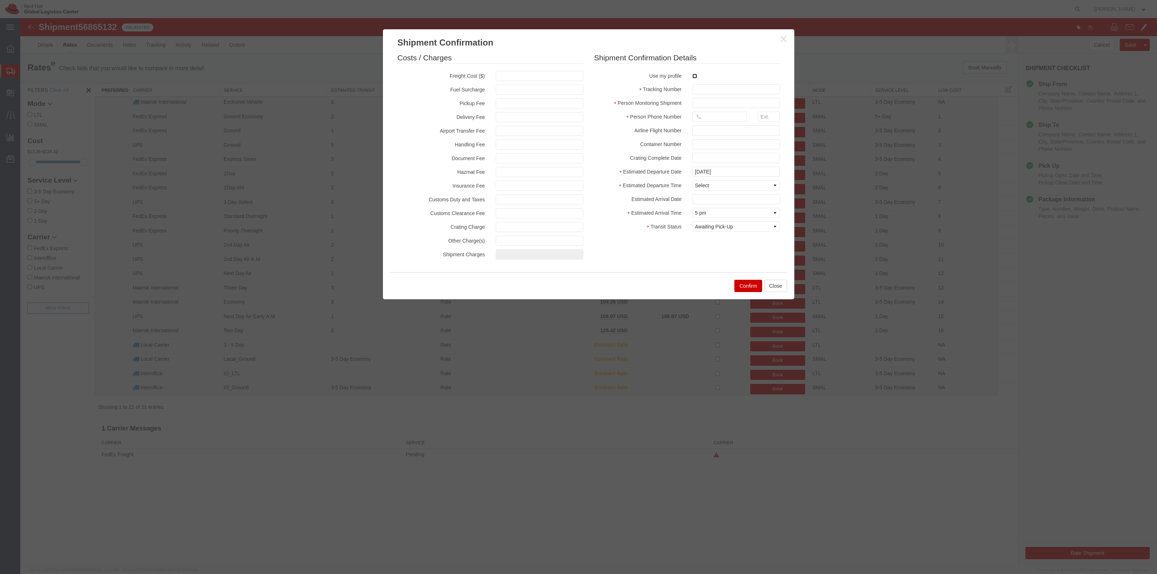
click at [694, 74] on input "checkbox" at bounding box center [694, 76] width 5 height 5
checkbox input "true"
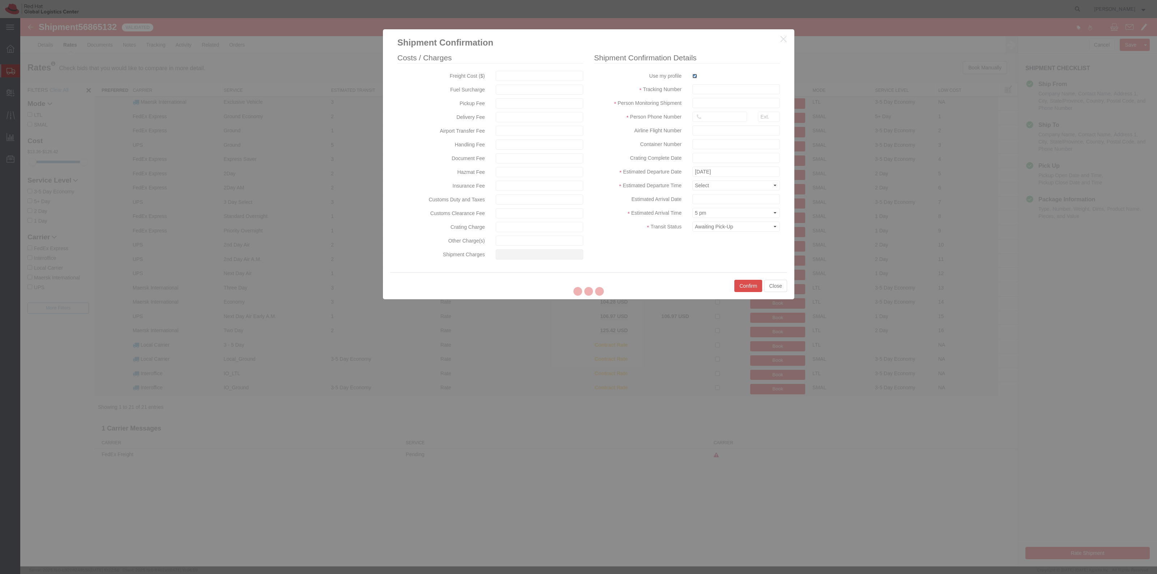
type input "[PERSON_NAME]"
type input "19198356701"
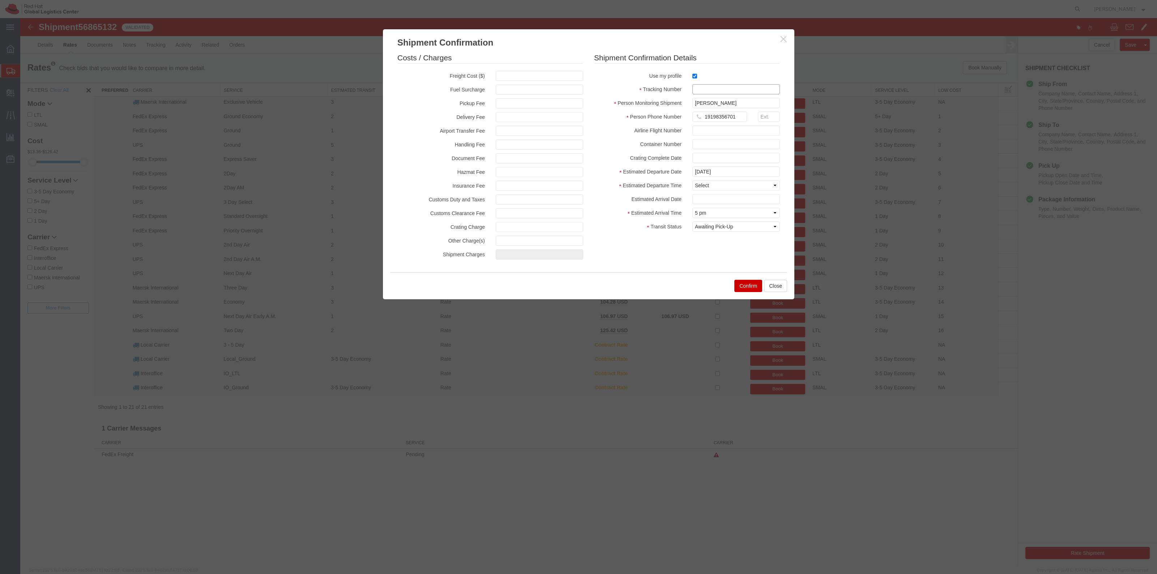
click at [706, 85] on input "text" at bounding box center [735, 89] width 87 height 10
paste input "56865132"
type input "RHT56865132"
click at [736, 181] on select "Select Midnight 1 am 2 am 3 am 4 am 5 am 6 am 7 am 8 am 9 am 10 am 11 am 12 Noo…" at bounding box center [735, 185] width 87 height 10
select select "1000"
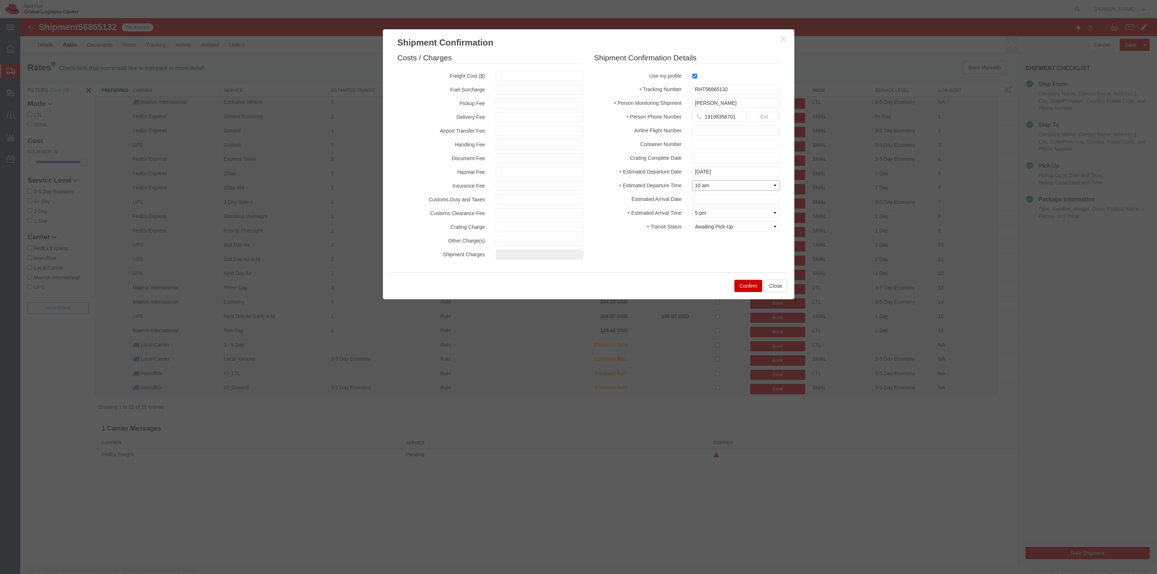
click at [692, 180] on select "Select Midnight 1 am 2 am 3 am 4 am 5 am 6 am 7 am 8 am 9 am 10 am 11 am 12 Noo…" at bounding box center [735, 185] width 87 height 10
click at [744, 285] on button "Confirm" at bounding box center [748, 286] width 28 height 12
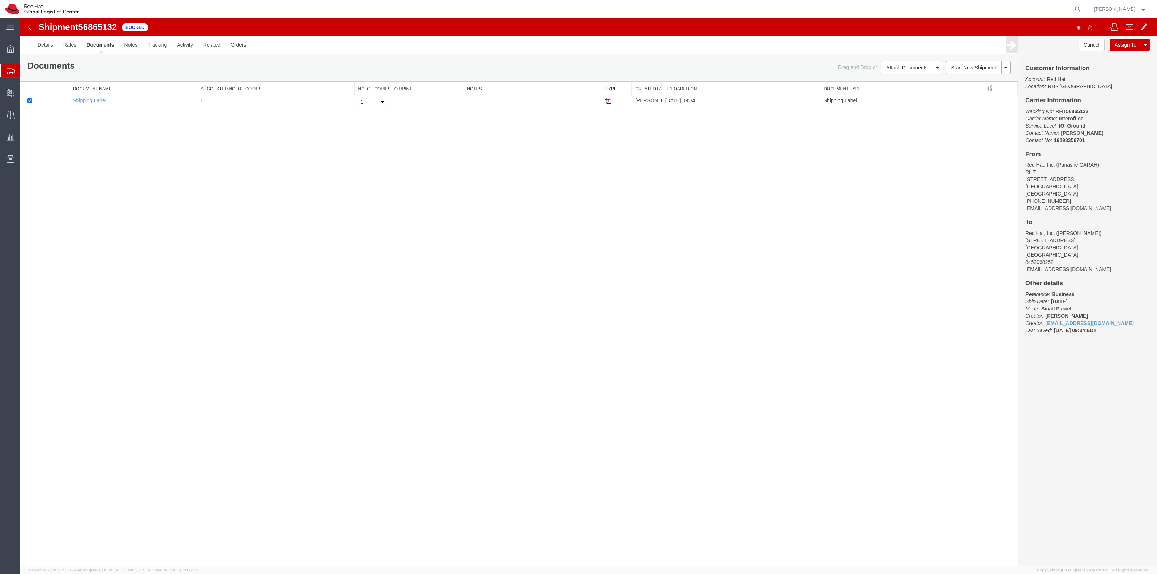
drag, startPoint x: 608, startPoint y: 102, endPoint x: 888, endPoint y: 415, distance: 419.4
click at [608, 102] on img at bounding box center [608, 101] width 6 height 6
